Goal: Transaction & Acquisition: Purchase product/service

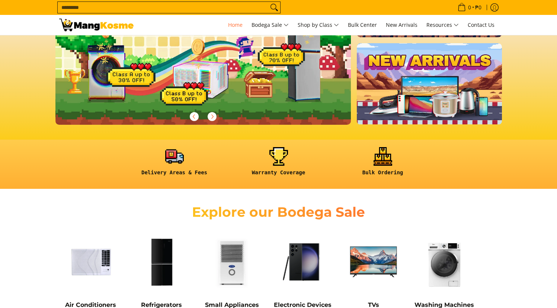
scroll to position [175, 0]
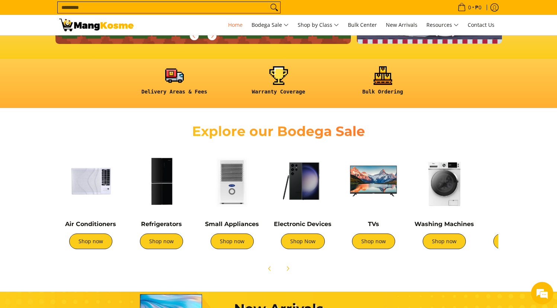
click at [290, 131] on h2 "Explore our Bodega Sale" at bounding box center [279, 131] width 216 height 17
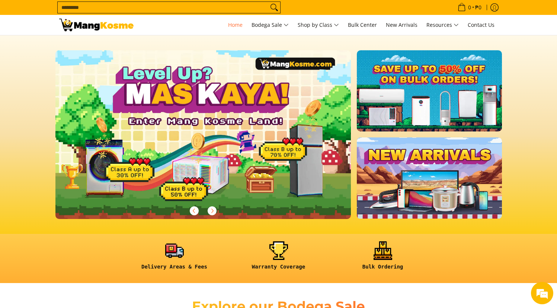
scroll to position [0, 0]
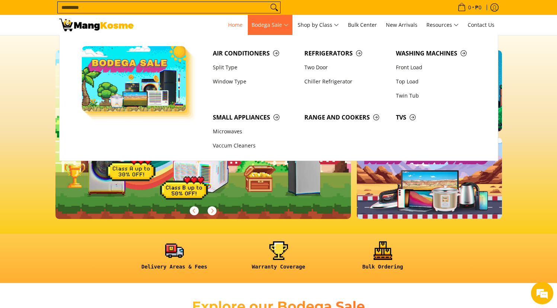
click at [269, 28] on span "Bodega Sale" at bounding box center [270, 24] width 37 height 9
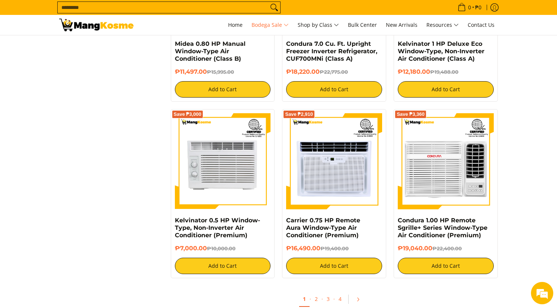
scroll to position [1480, 0]
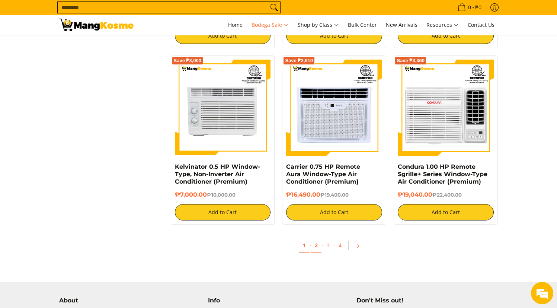
click at [319, 249] on link "2" at bounding box center [316, 245] width 10 height 15
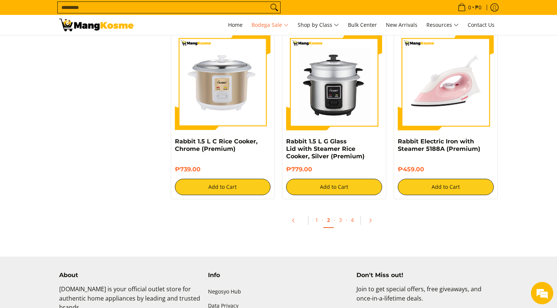
scroll to position [1532, 0]
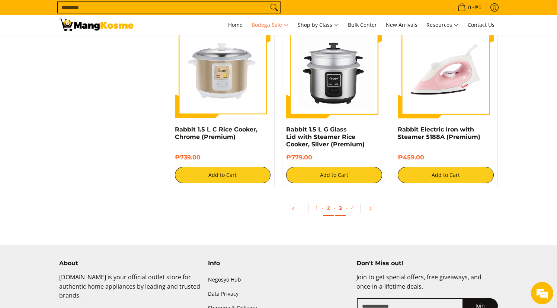
click at [342, 203] on link "3" at bounding box center [340, 208] width 10 height 15
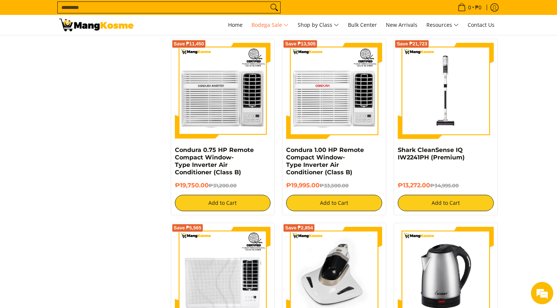
scroll to position [1480, 0]
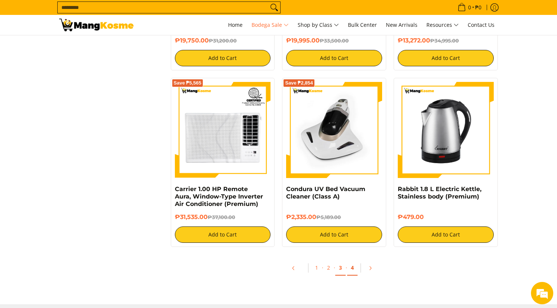
click at [354, 268] on link "4" at bounding box center [352, 267] width 10 height 15
